Goal: Information Seeking & Learning: Learn about a topic

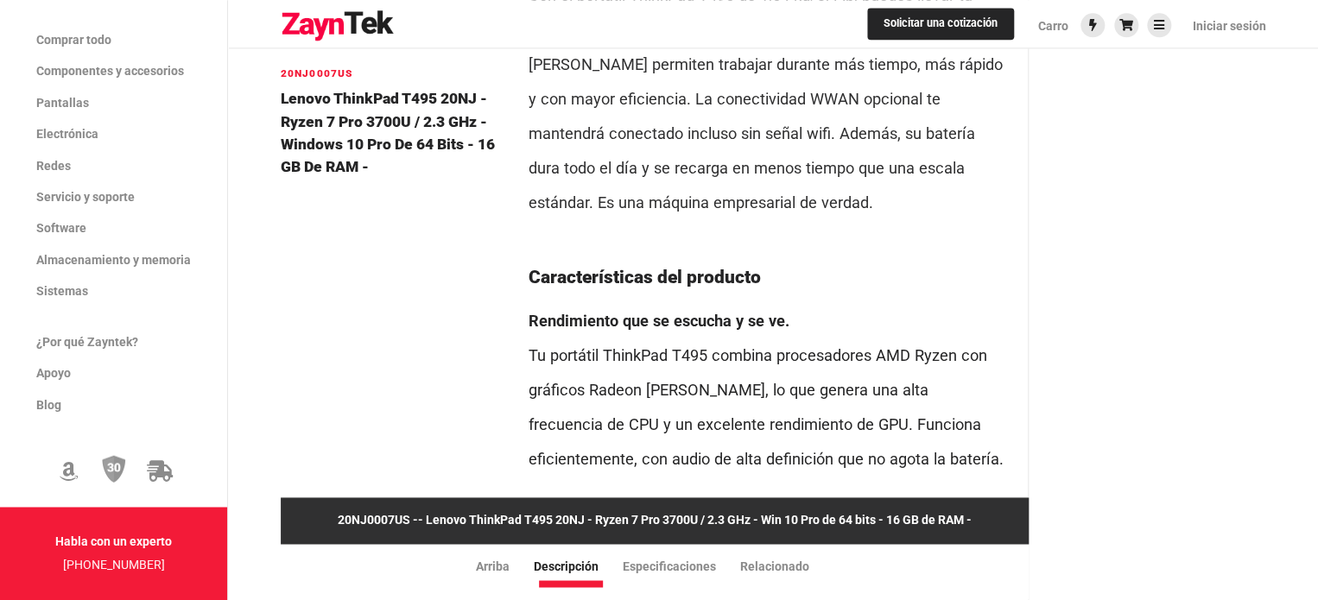
scroll to position [1093, 0]
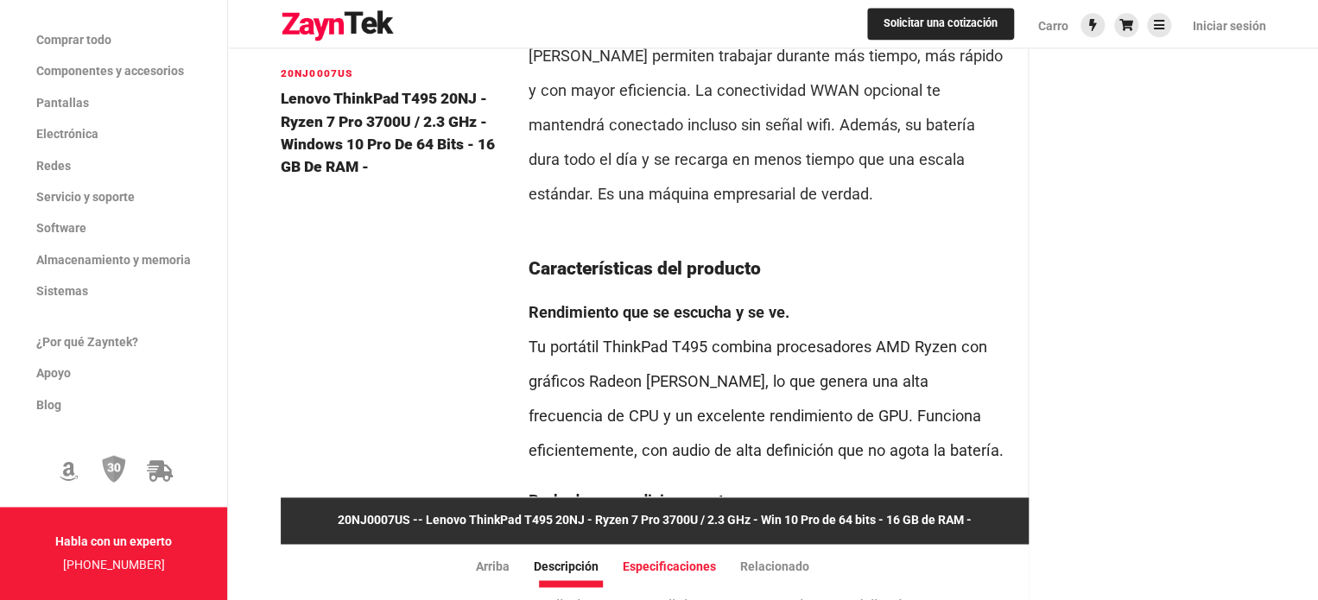
click at [662, 560] on font "Especificaciones" at bounding box center [669, 567] width 93 height 14
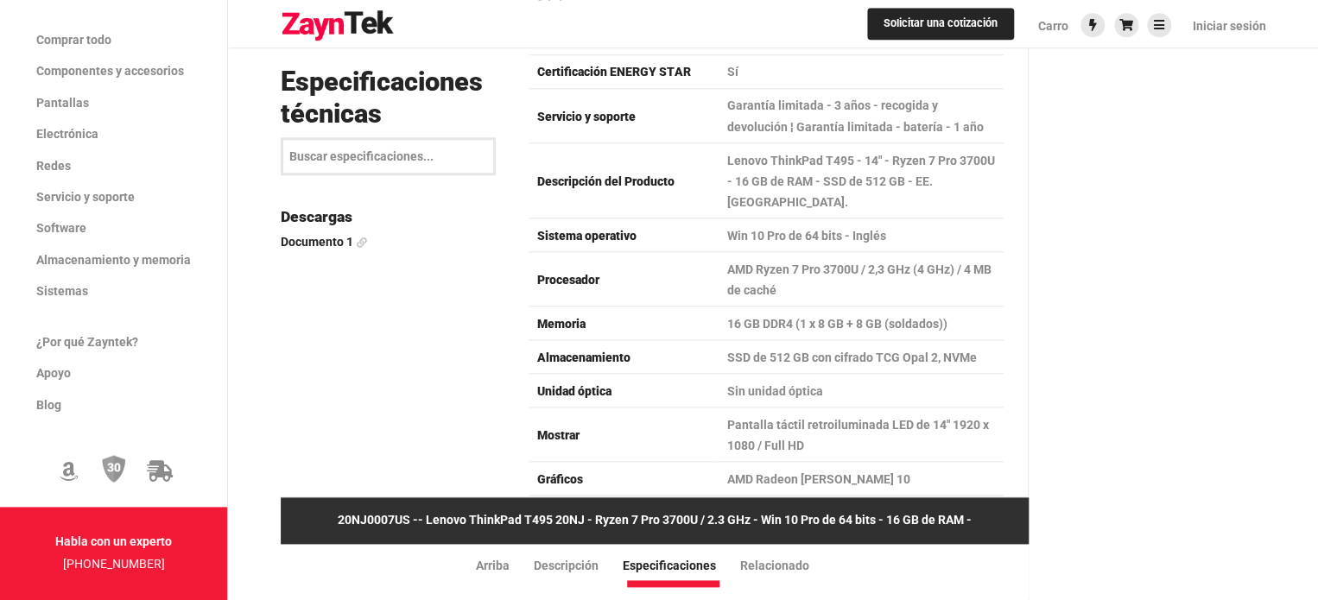
scroll to position [4111, 0]
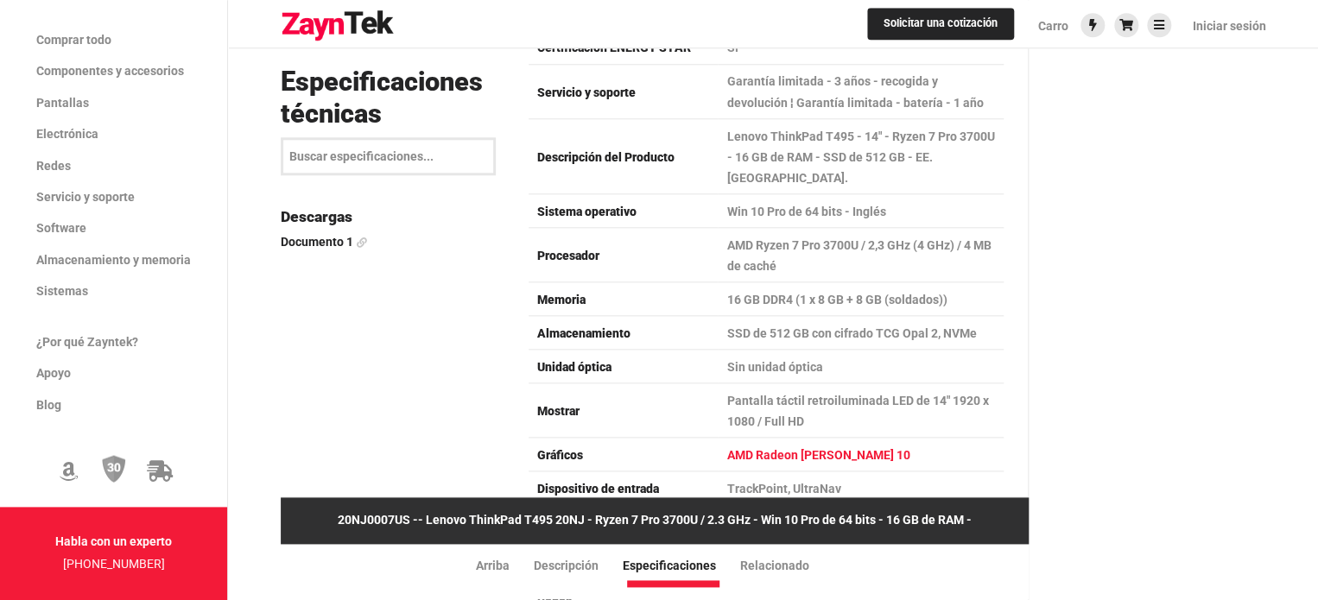
drag, startPoint x: 842, startPoint y: 375, endPoint x: 832, endPoint y: 375, distance: 10.4
click at [662, 438] on td "AMD Radeon [PERSON_NAME] 10" at bounding box center [861, 455] width 287 height 34
click at [662, 448] on font "AMD Radeon [PERSON_NAME] 10" at bounding box center [817, 455] width 183 height 14
drag, startPoint x: 868, startPoint y: 387, endPoint x: 729, endPoint y: 393, distance: 139.2
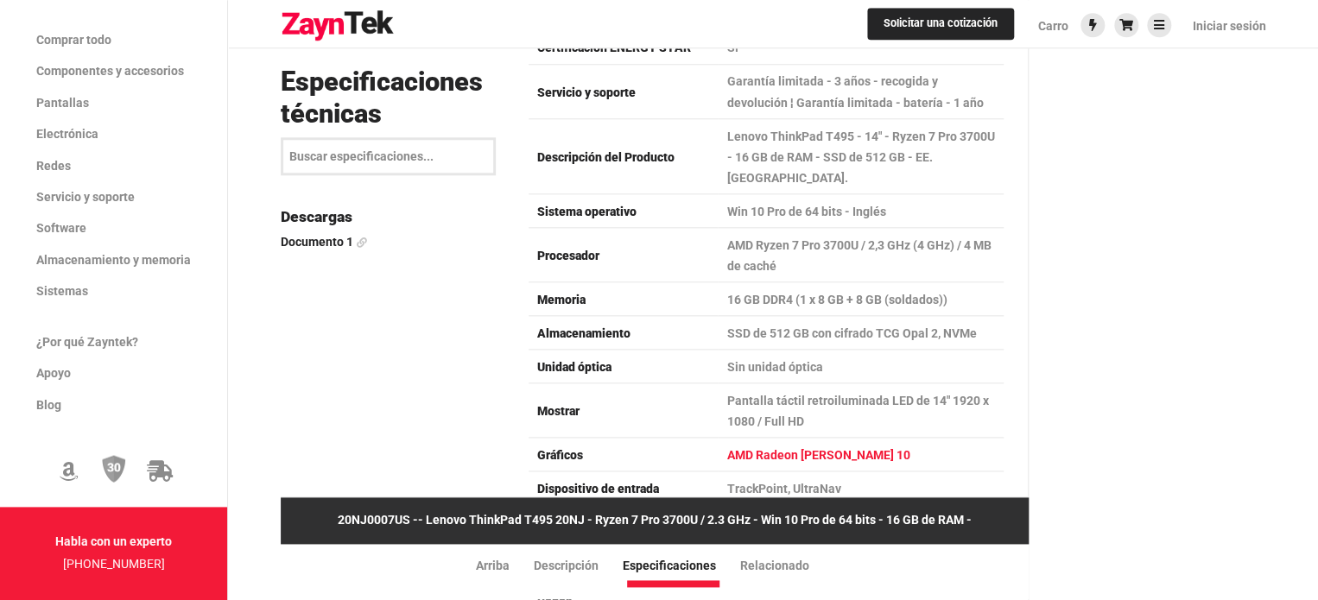
click at [662, 438] on td "AMD Radeon [PERSON_NAME] 10" at bounding box center [861, 455] width 287 height 34
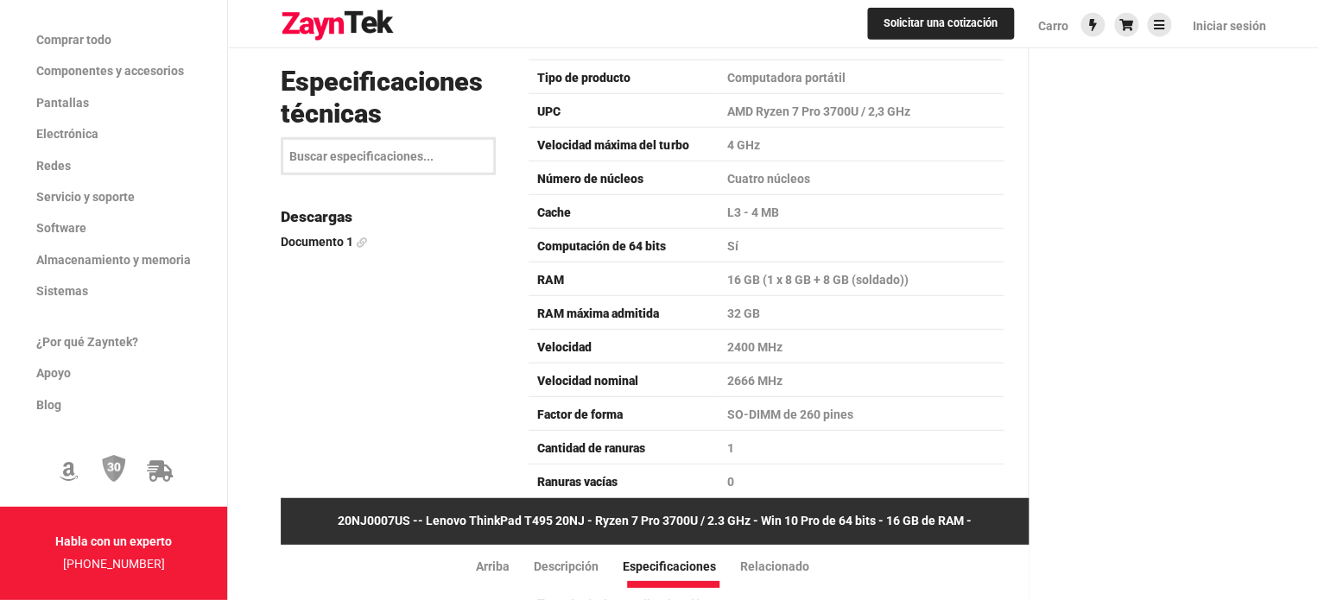
scroll to position [2153, 0]
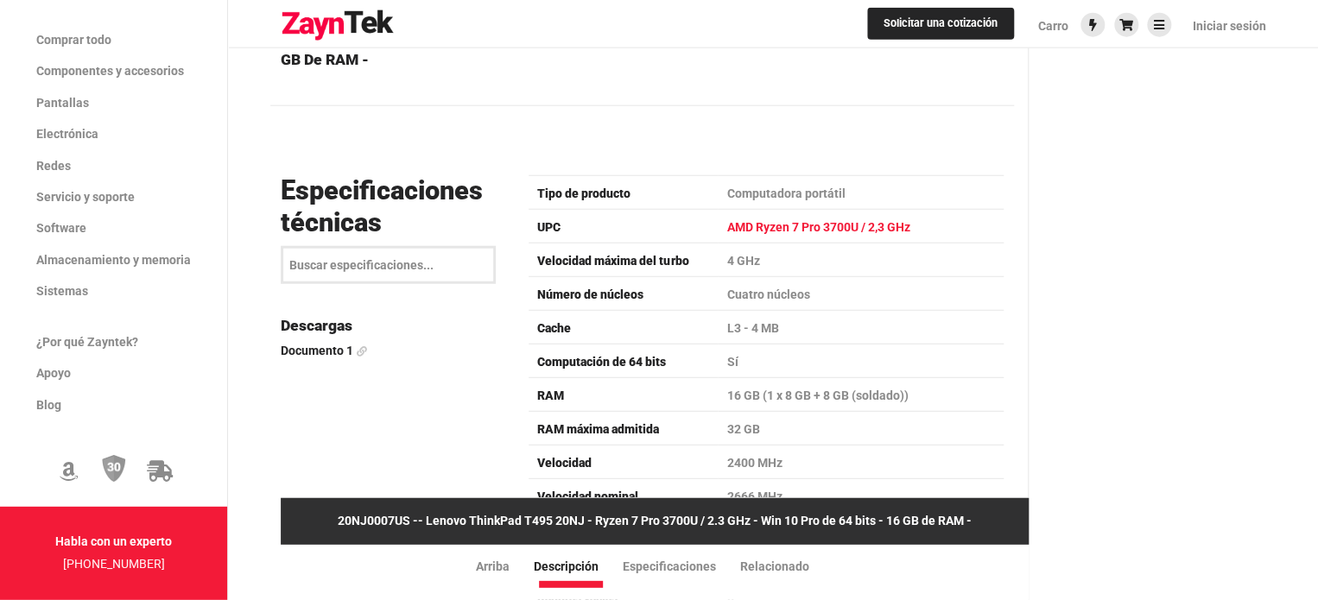
click at [662, 233] on td "AMD Ryzen 7 Pro 3700U / 2,3 GHz" at bounding box center [861, 227] width 287 height 34
drag, startPoint x: 719, startPoint y: 222, endPoint x: 859, endPoint y: 222, distance: 139.9
click at [662, 222] on td "AMD Ryzen 7 Pro 3700U / 2,3 GHz" at bounding box center [861, 227] width 287 height 34
